Goal: Task Accomplishment & Management: Manage account settings

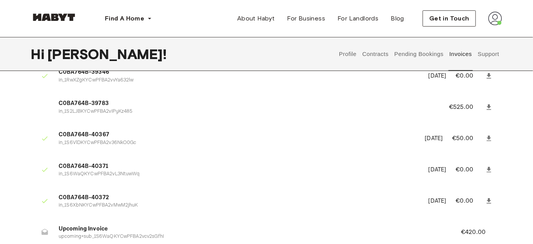
click at [416, 54] on button "Pending Bookings" at bounding box center [419, 54] width 51 height 34
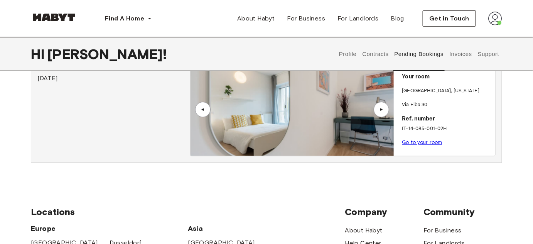
click at [459, 53] on button "Invoices" at bounding box center [461, 54] width 24 height 34
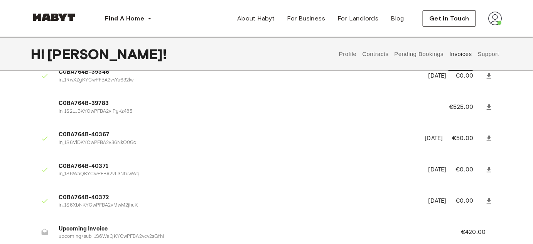
click at [413, 49] on button "Pending Bookings" at bounding box center [419, 54] width 51 height 34
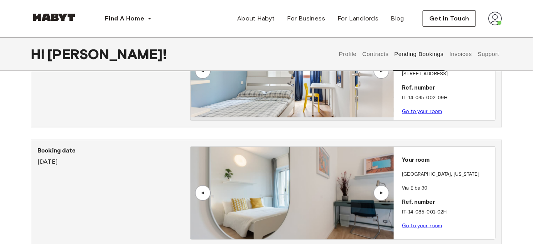
scroll to position [77, 0]
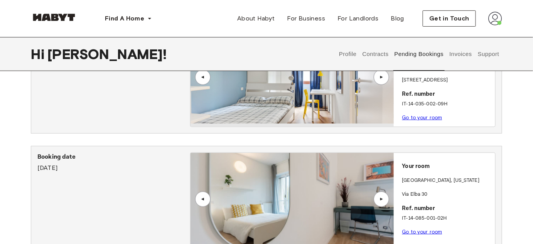
click at [463, 58] on button "Invoices" at bounding box center [461, 54] width 24 height 34
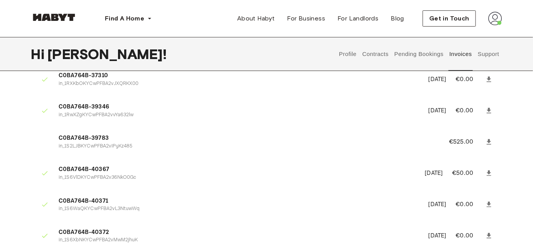
scroll to position [131, 0]
drag, startPoint x: 529, startPoint y: 102, endPoint x: 529, endPoint y: 107, distance: 5.0
click at [529, 107] on div "Invoices 0BB40476-20297 in_1RXKaEHDgMiG1JDo0lSpvR6A June 7th, 2025 €100.00 C0BA…" at bounding box center [266, 124] width 533 height 343
click at [489, 172] on icon at bounding box center [489, 174] width 5 height 5
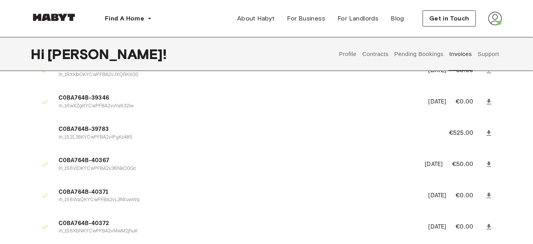
scroll to position [142, 0]
click at [492, 98] on icon at bounding box center [490, 101] width 8 height 8
click at [483, 56] on button "Support" at bounding box center [489, 54] width 24 height 34
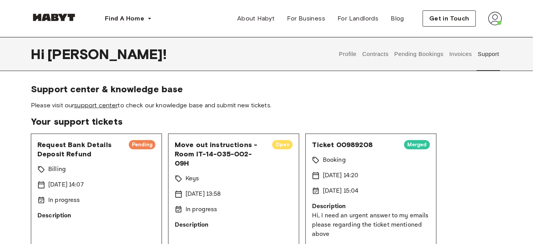
click at [96, 107] on link "support center" at bounding box center [96, 105] width 44 height 7
